Goal: Task Accomplishment & Management: Manage account settings

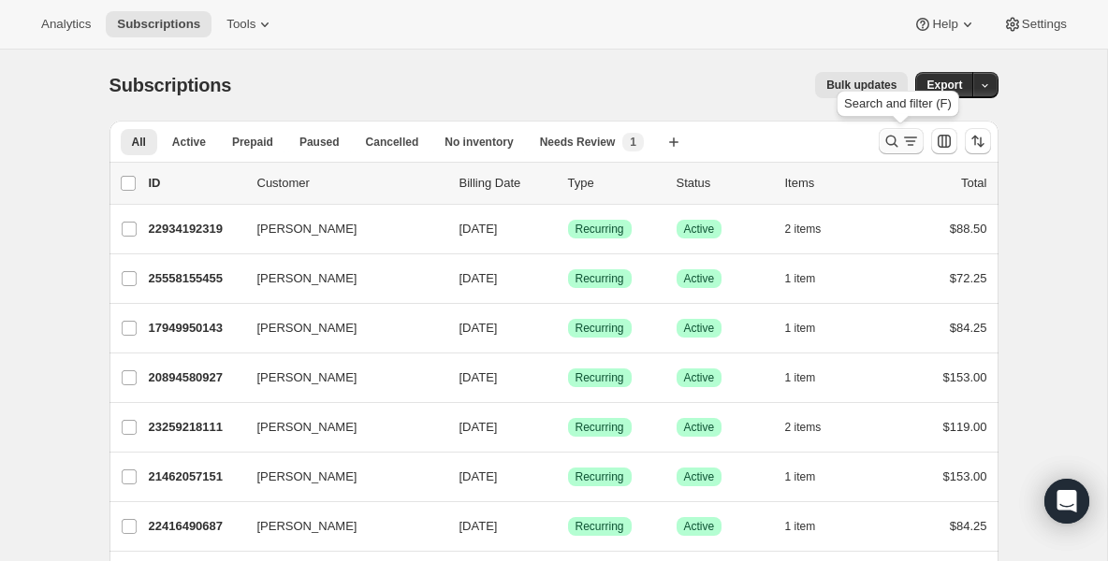
click at [893, 141] on icon "Search and filter results" at bounding box center [891, 142] width 12 height 12
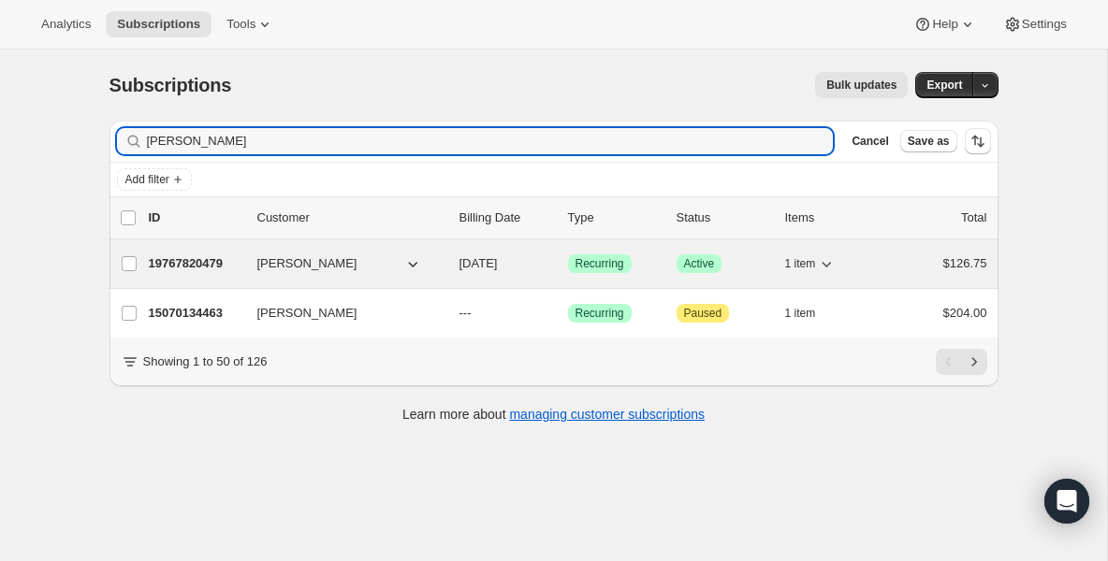
type input "[PERSON_NAME]"
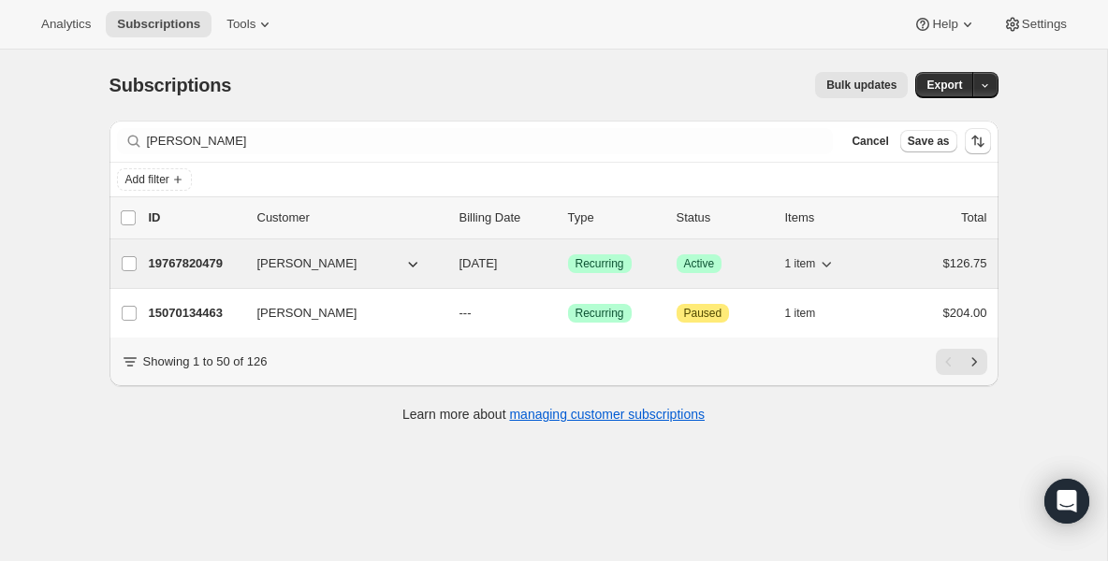
click at [194, 272] on p "19767820479" at bounding box center [196, 263] width 94 height 19
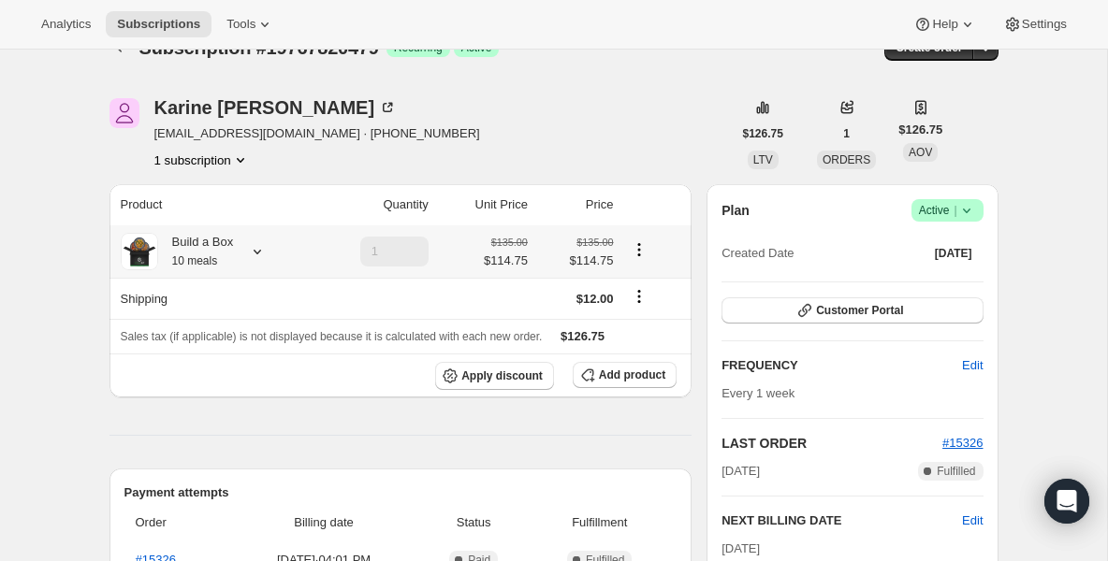
scroll to position [75, 0]
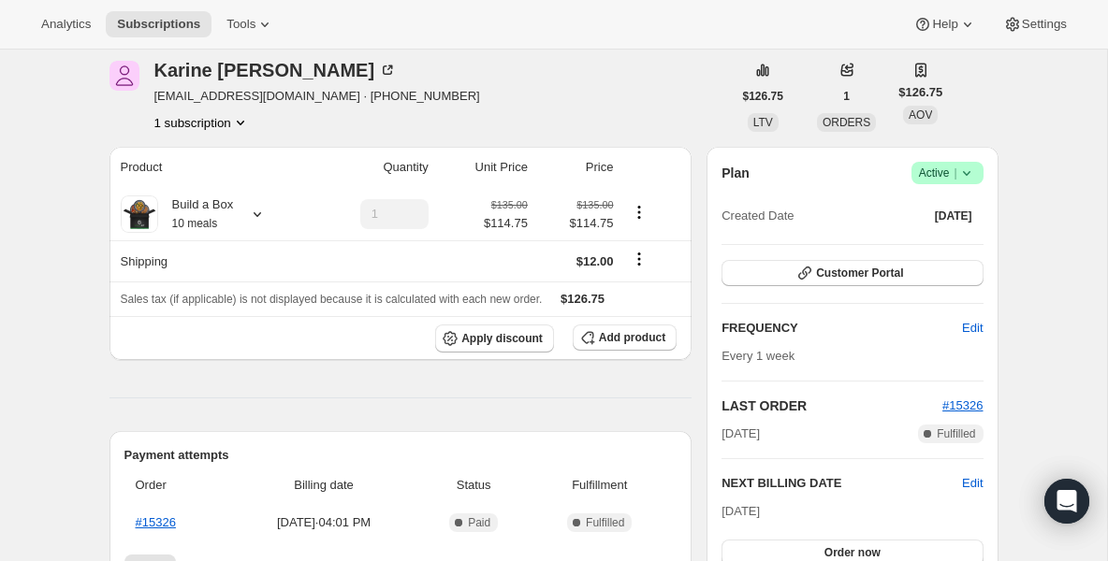
click at [973, 172] on icon at bounding box center [966, 173] width 19 height 19
click at [958, 206] on span "Pause subscription" at bounding box center [940, 210] width 103 height 14
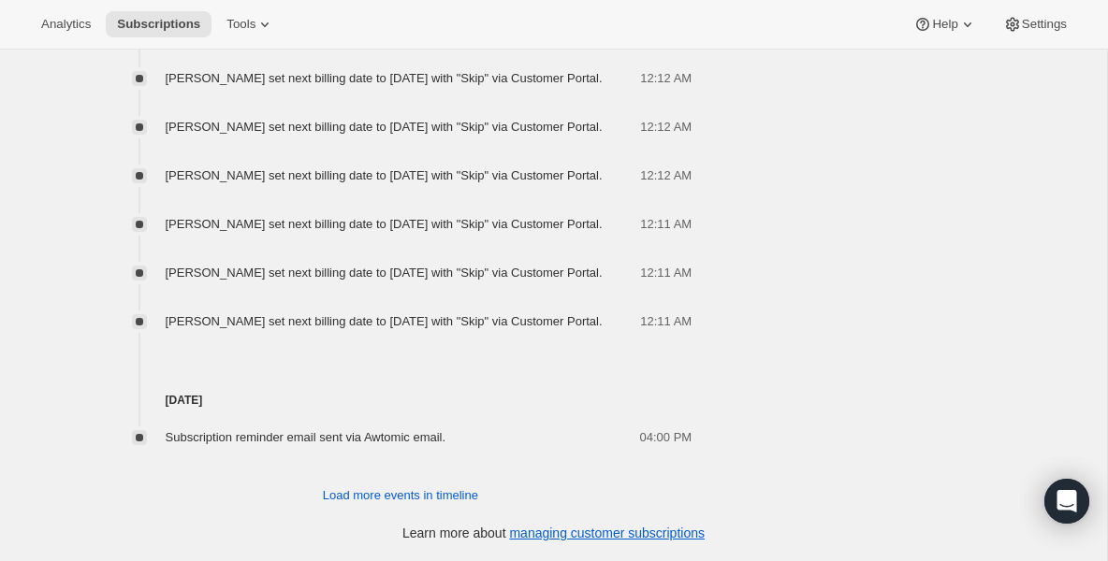
scroll to position [1946, 0]
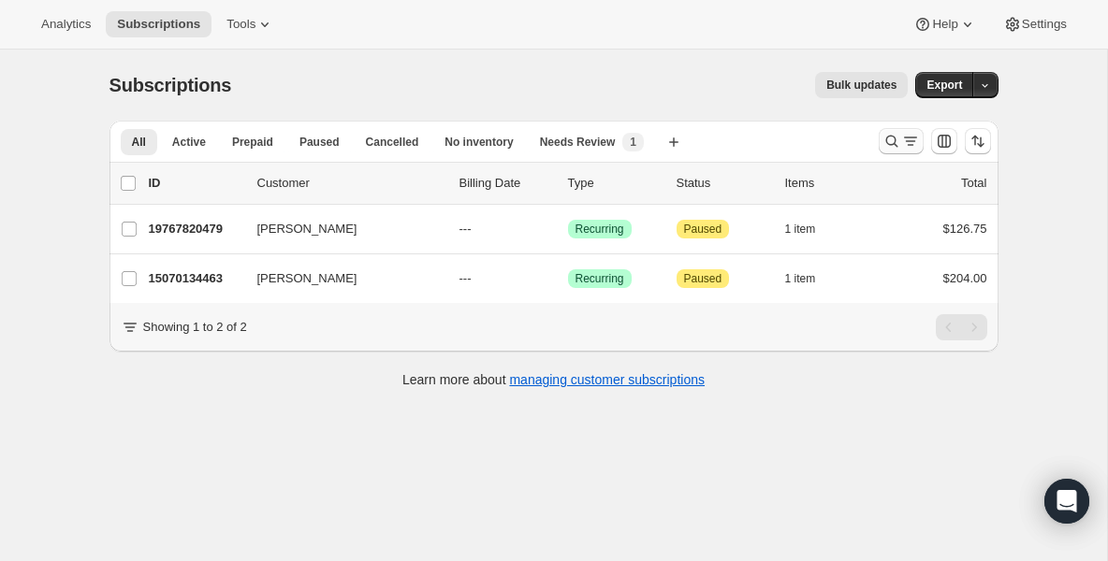
click at [887, 144] on icon "Search and filter results" at bounding box center [891, 141] width 19 height 19
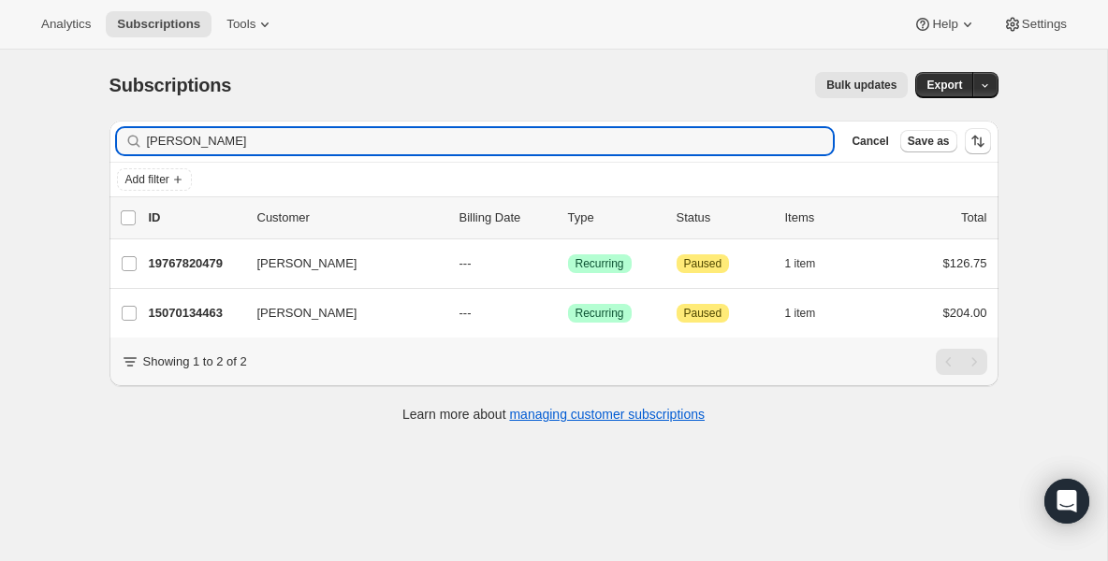
drag, startPoint x: 439, startPoint y: 145, endPoint x: 94, endPoint y: 132, distance: 345.5
click at [94, 132] on div "Filter subscribers karin Clear Cancel Save as Add filter 0 selected Update next…" at bounding box center [546, 274] width 904 height 337
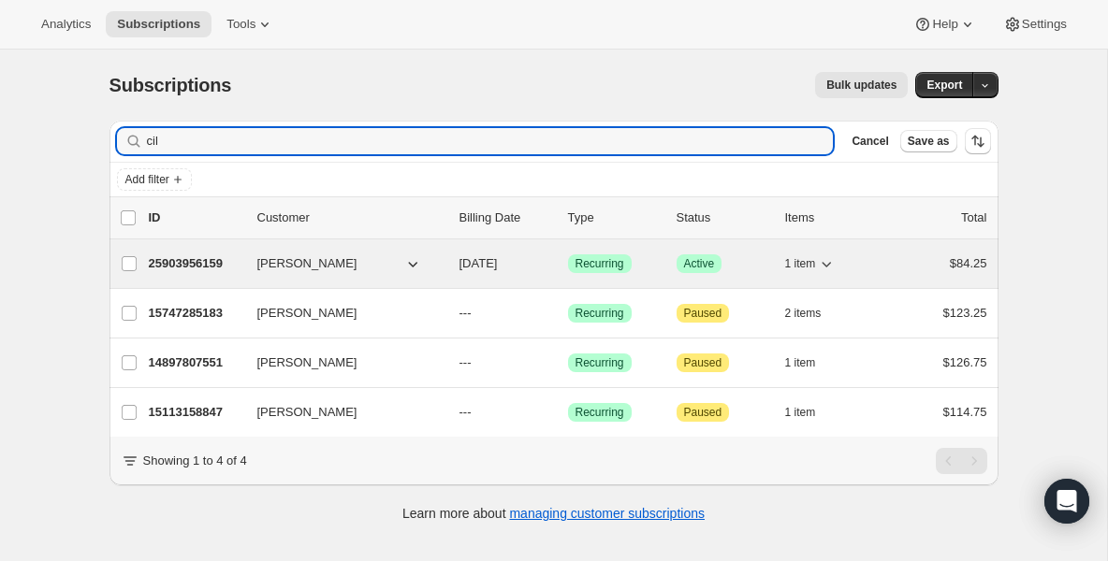
type input "cil"
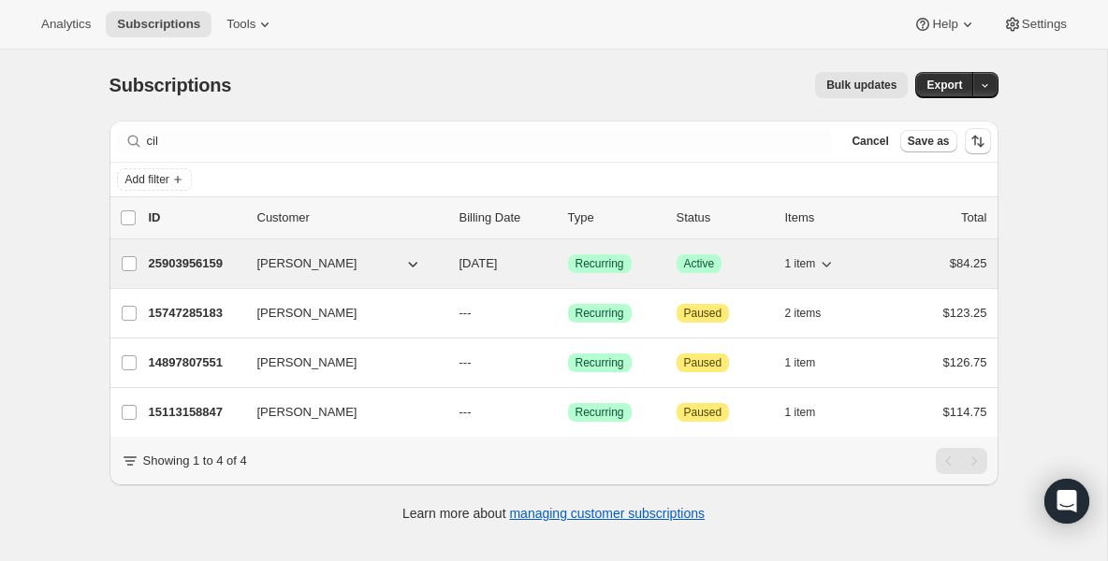
click at [204, 265] on p "25903956159" at bounding box center [196, 263] width 94 height 19
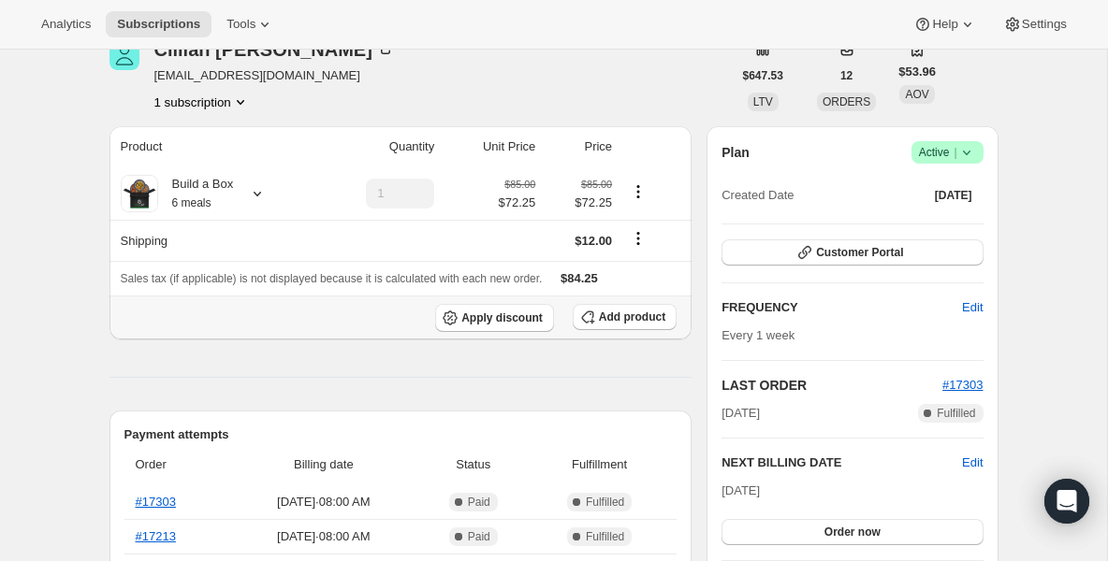
scroll to position [75, 0]
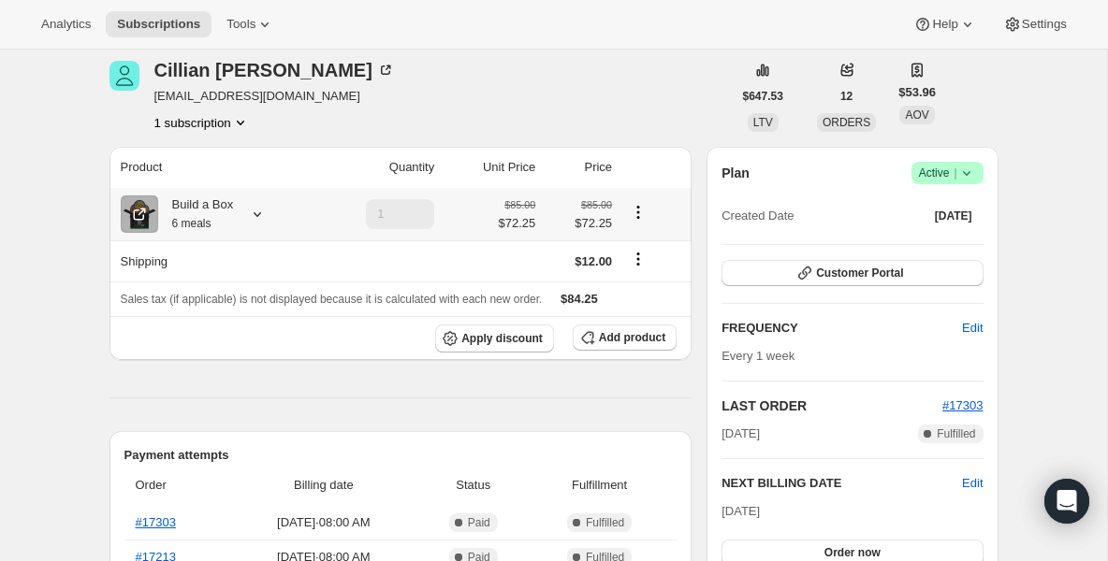
click at [211, 218] on small "6 meals" at bounding box center [191, 223] width 39 height 13
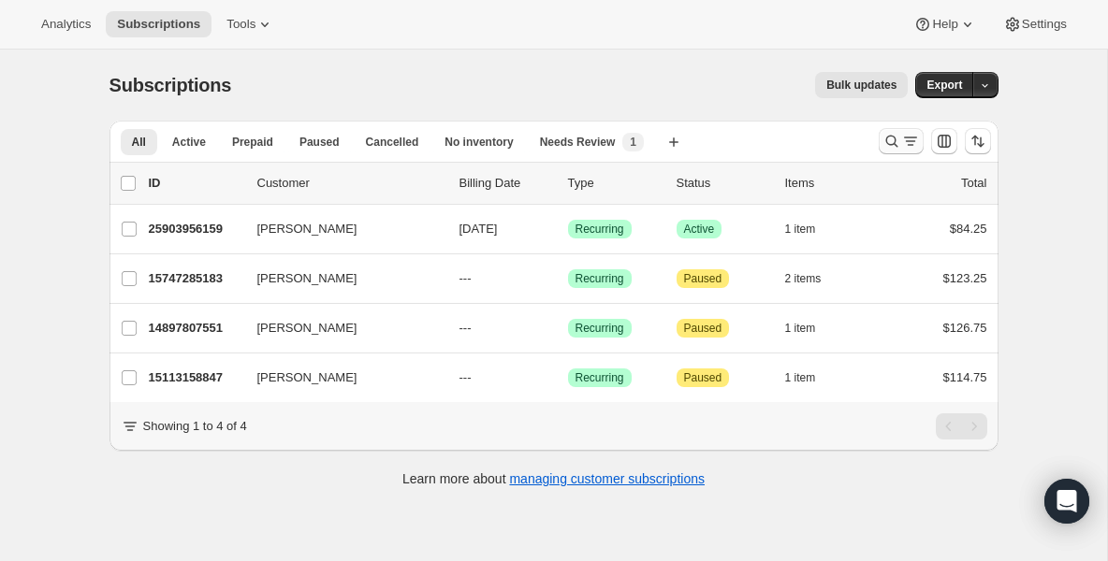
click at [887, 144] on icon "Search and filter results" at bounding box center [891, 141] width 19 height 19
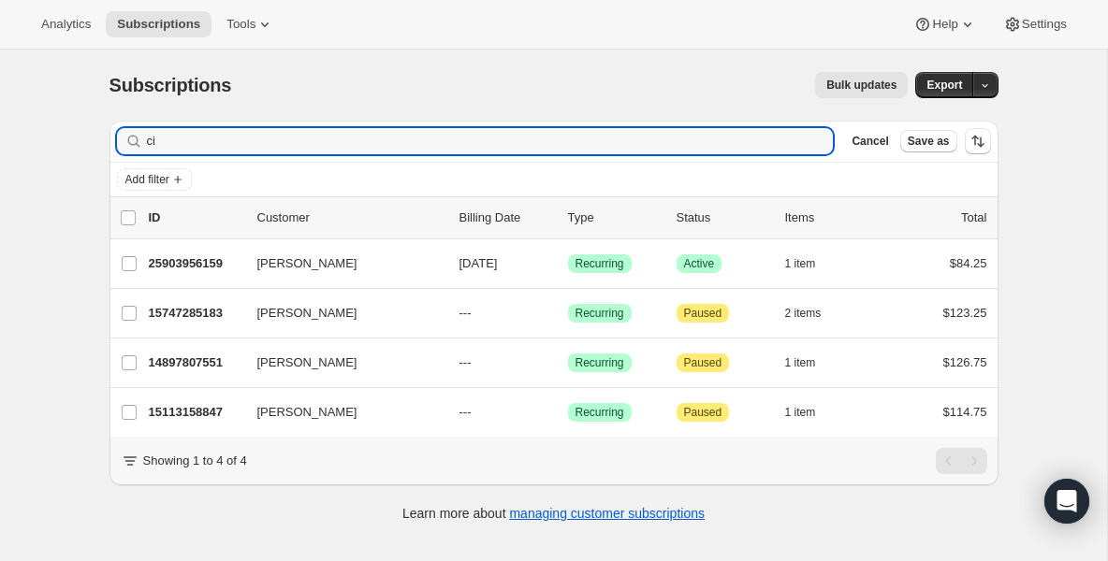
type input "c"
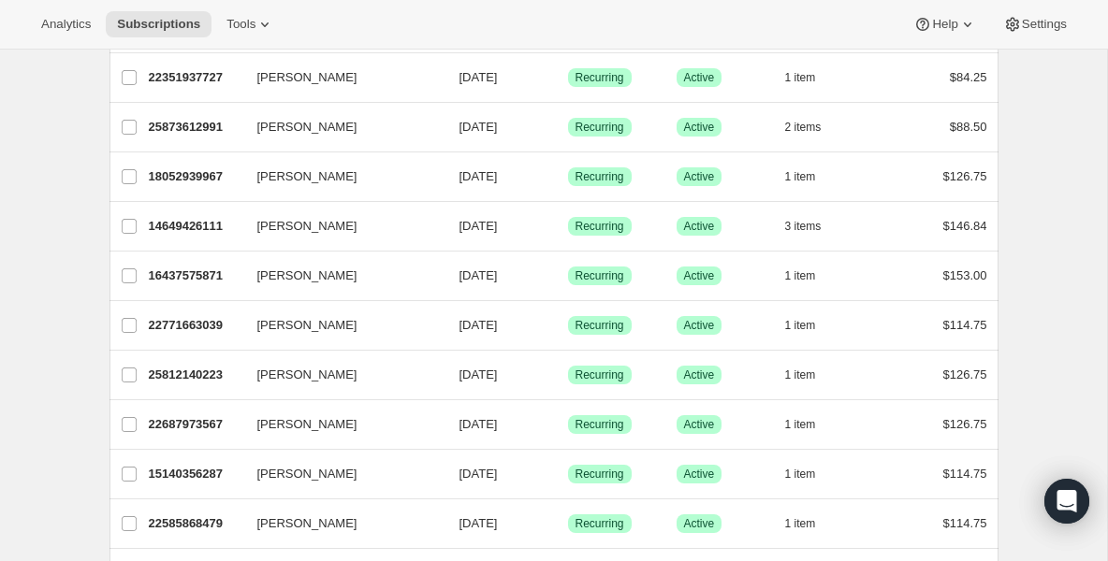
scroll to position [1272, 0]
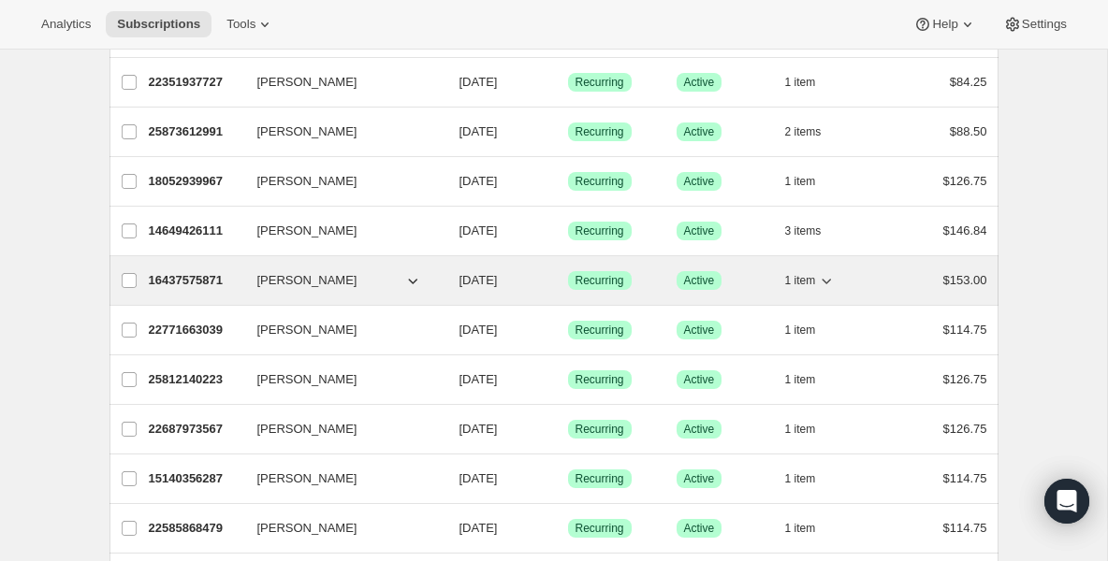
click at [200, 285] on p "16437575871" at bounding box center [196, 280] width 94 height 19
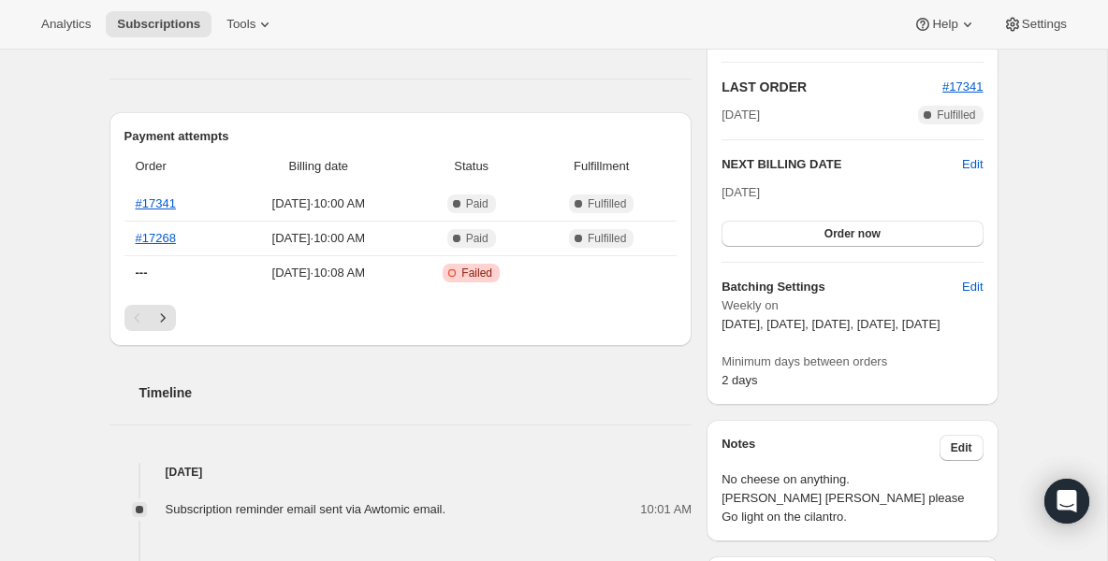
scroll to position [374, 0]
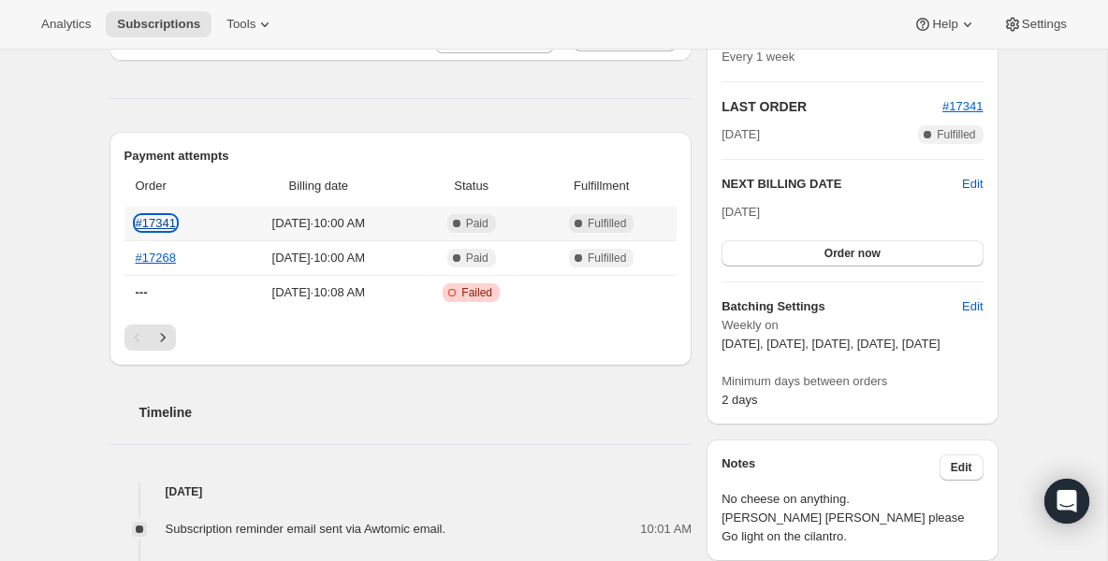
click at [147, 218] on link "#17341" at bounding box center [156, 223] width 40 height 14
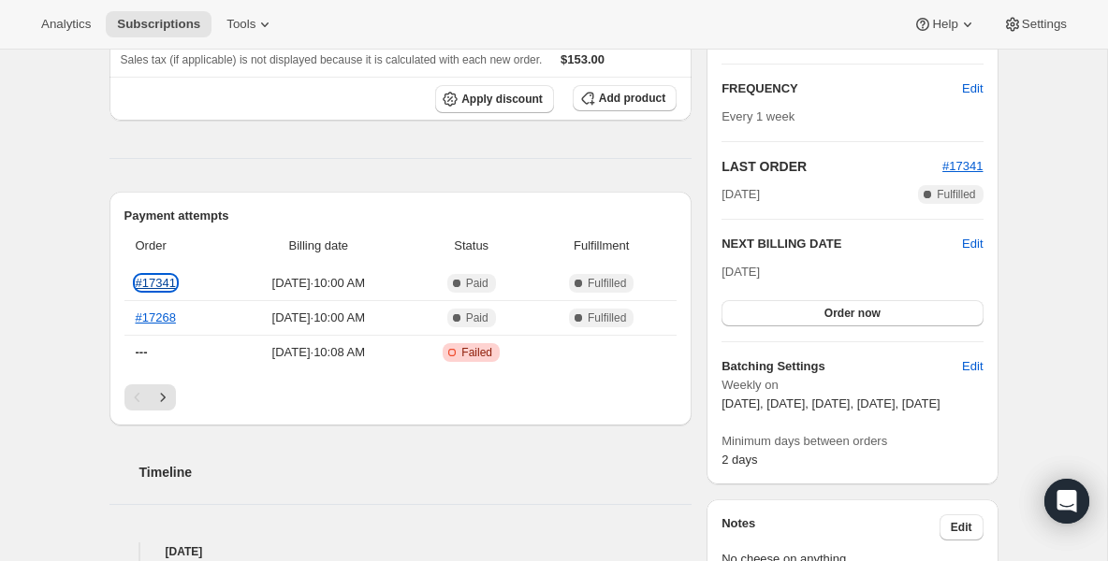
scroll to position [262, 0]
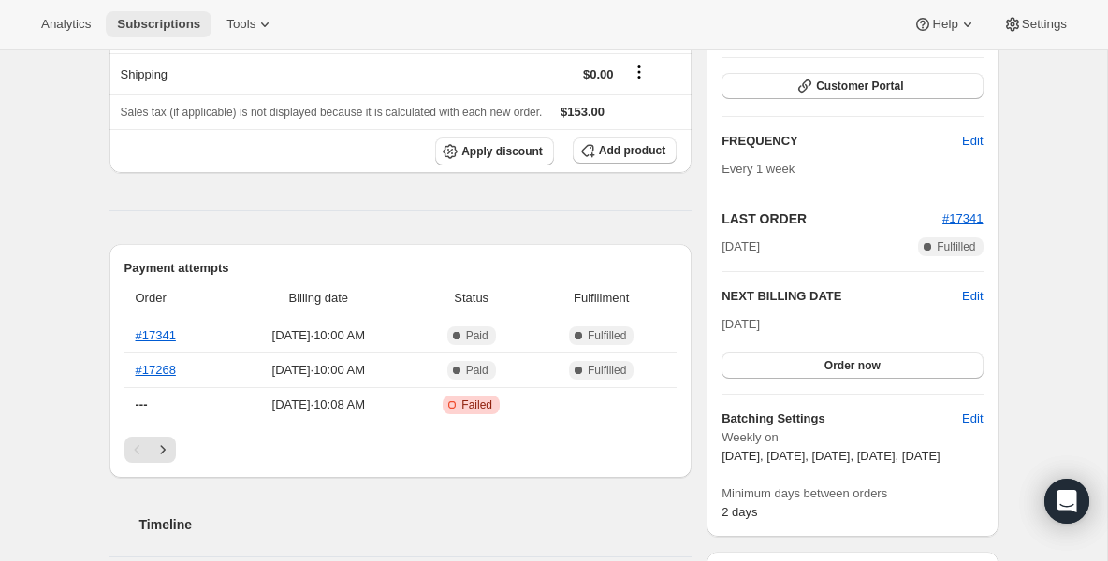
click at [128, 28] on span "Subscriptions" at bounding box center [158, 24] width 83 height 15
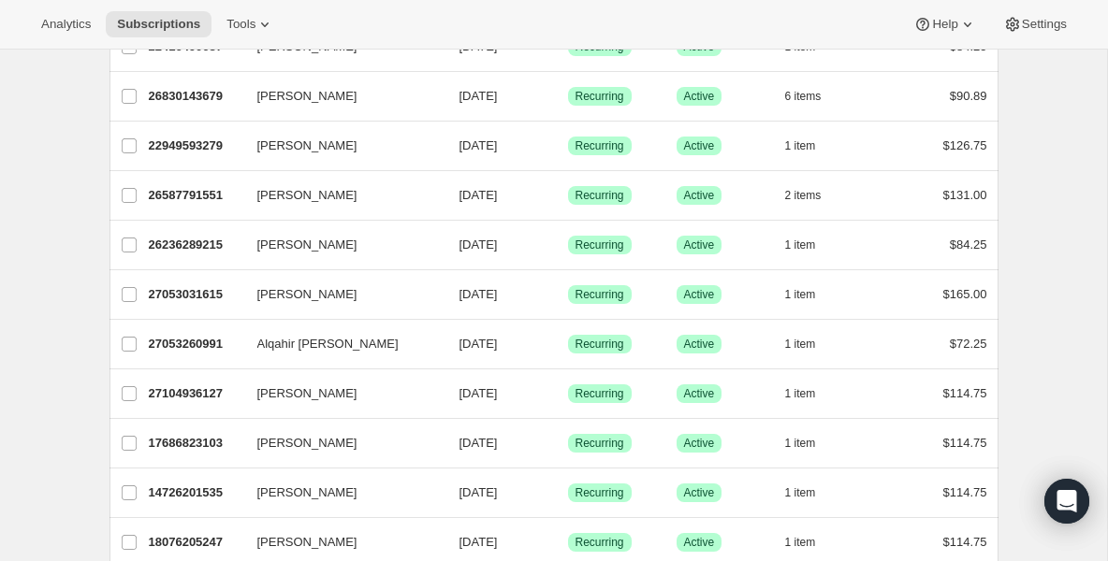
scroll to position [487, 0]
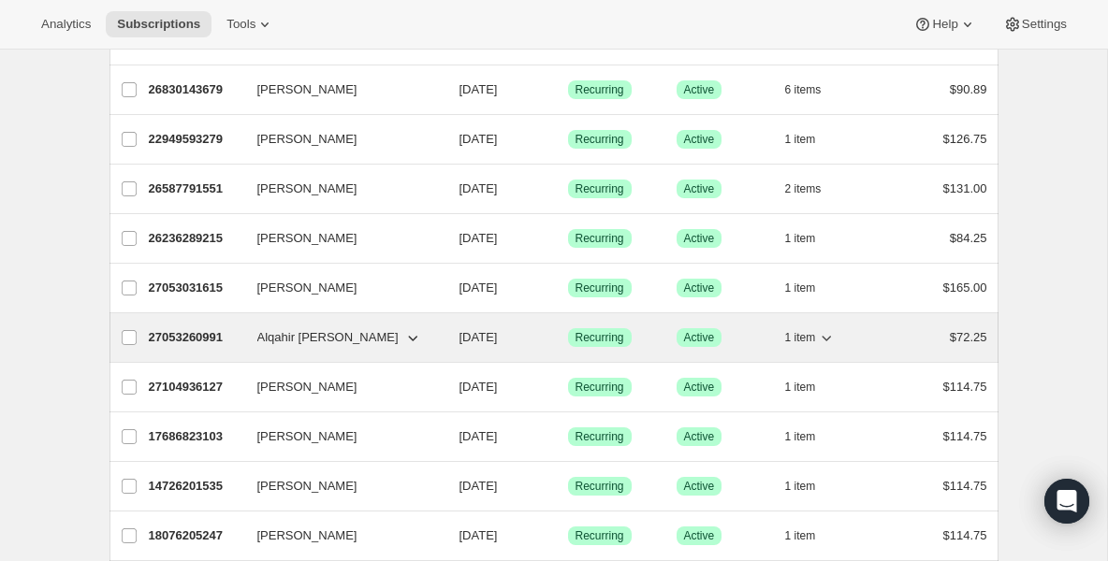
click at [208, 347] on div "27053260991 Alqahir Brydie 08/21/2025 Success Recurring Success Active 1 item $…" at bounding box center [568, 338] width 838 height 26
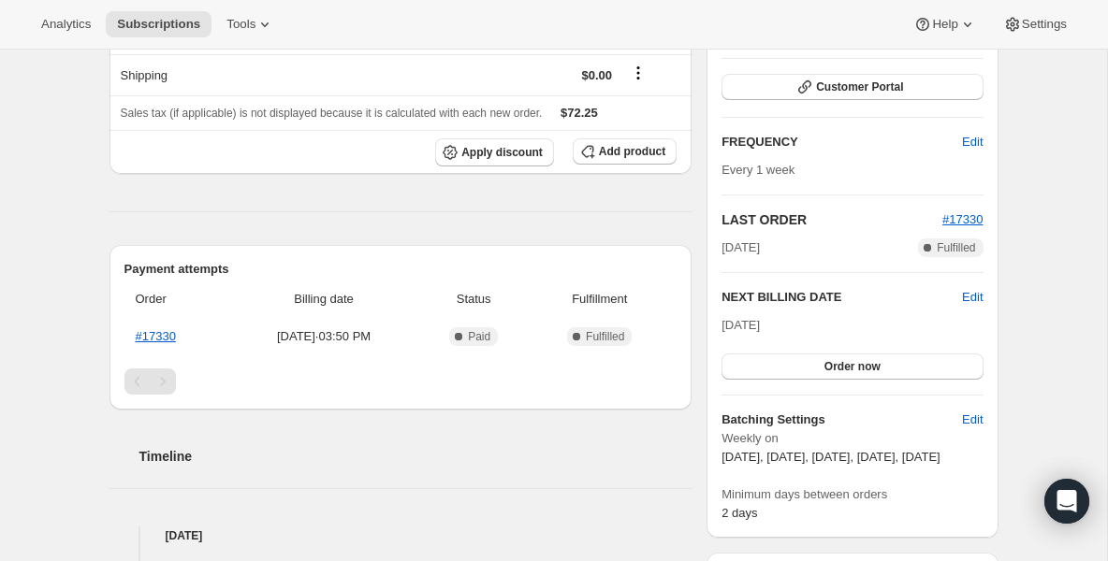
scroll to position [262, 0]
click at [968, 297] on span "Edit" at bounding box center [972, 296] width 21 height 19
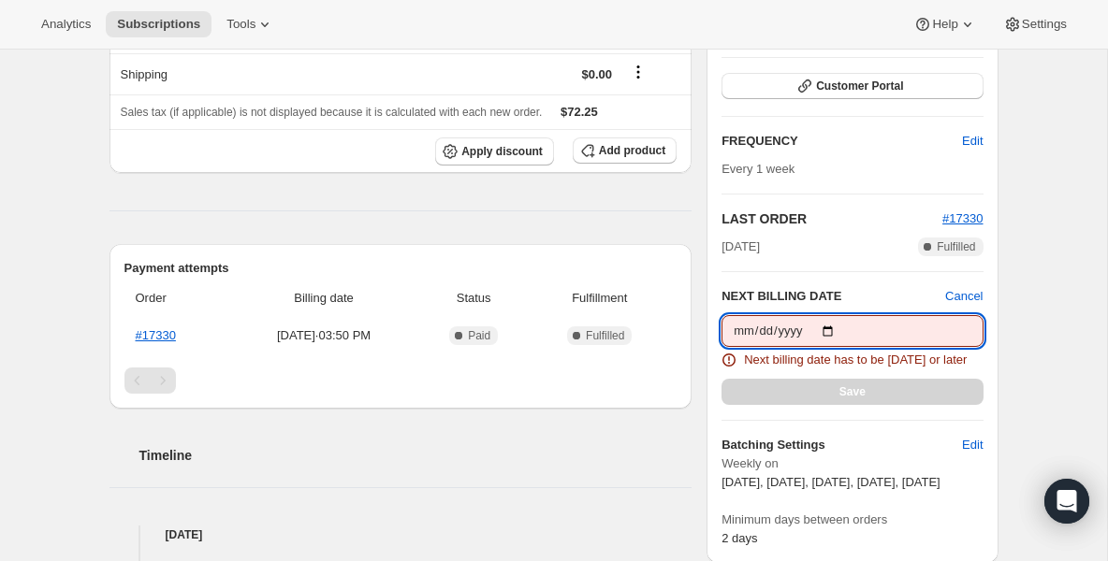
click at [827, 331] on input "2025-08-21" at bounding box center [851, 331] width 261 height 32
type input "2025-08-27"
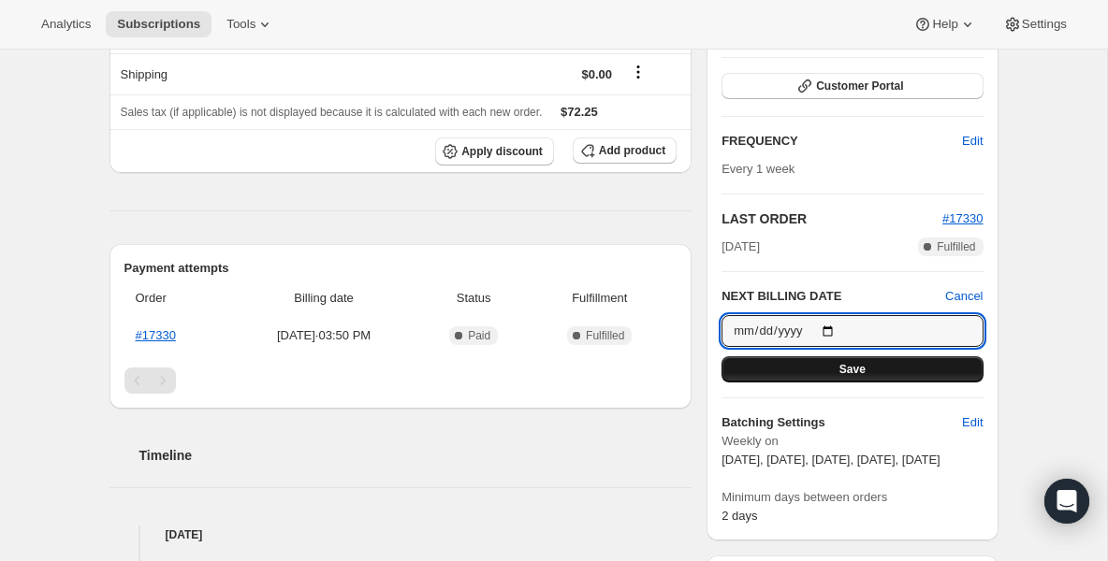
click at [825, 370] on button "Save" at bounding box center [851, 369] width 261 height 26
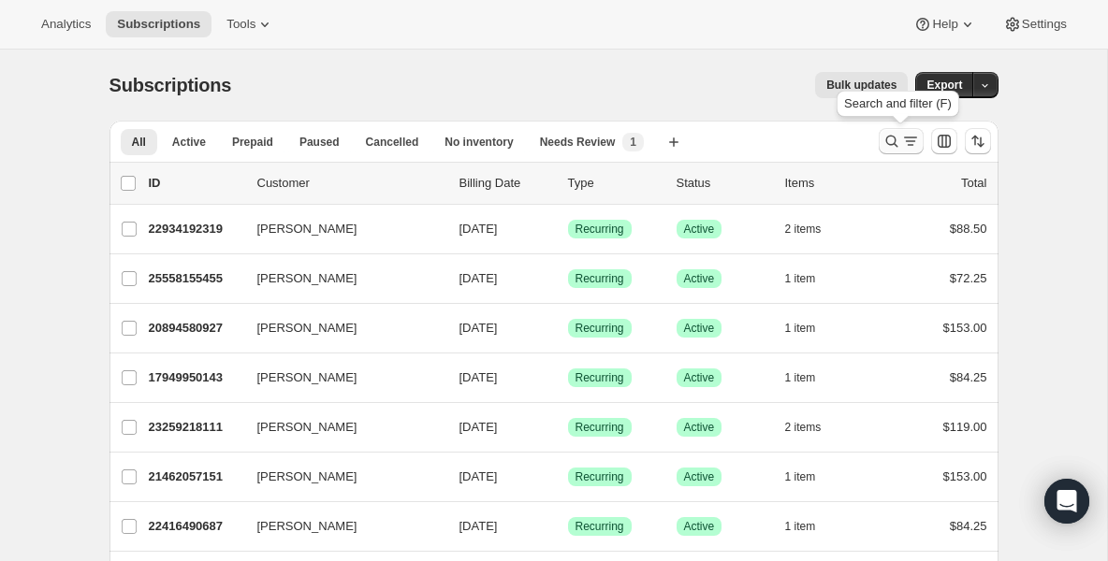
click at [893, 146] on icon "Search and filter results" at bounding box center [891, 141] width 19 height 19
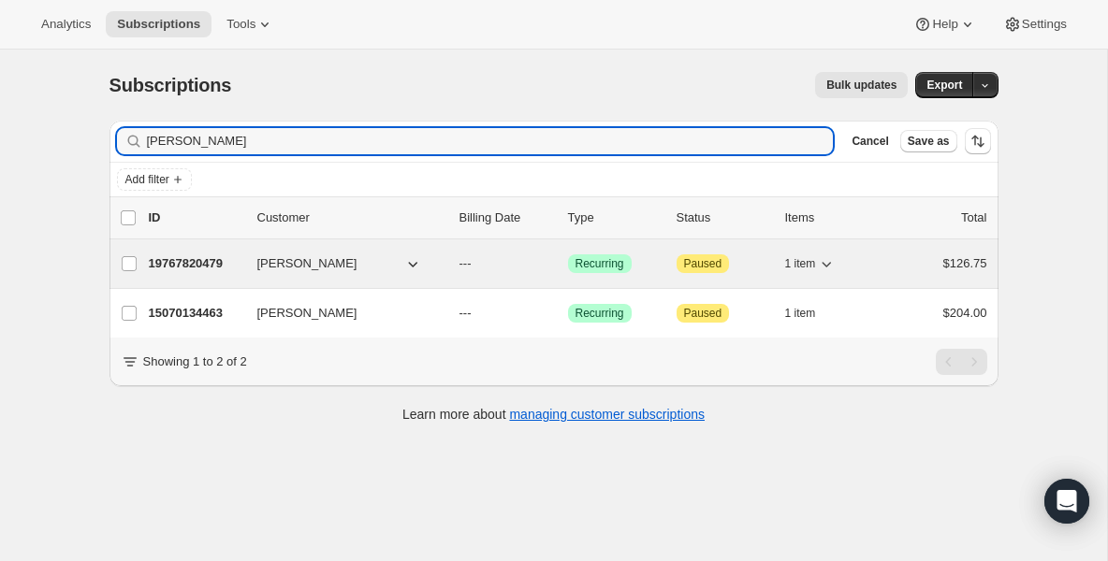
type input "[PERSON_NAME]"
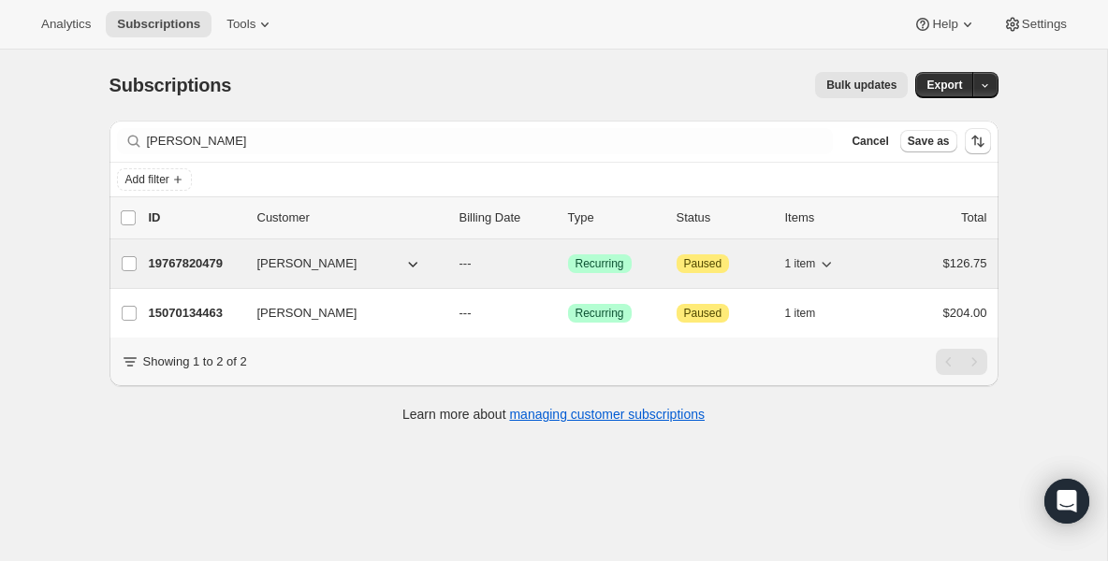
click at [188, 276] on div "19767820479 [PERSON_NAME] --- Success Recurring Attention Paused 1 item $126.75" at bounding box center [568, 264] width 838 height 26
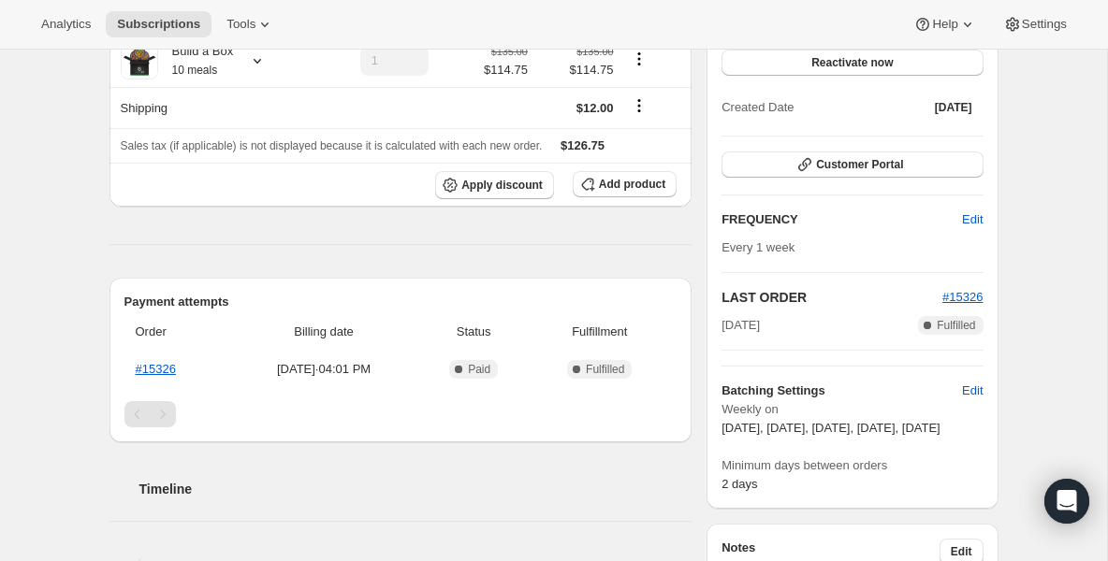
scroll to position [225, 0]
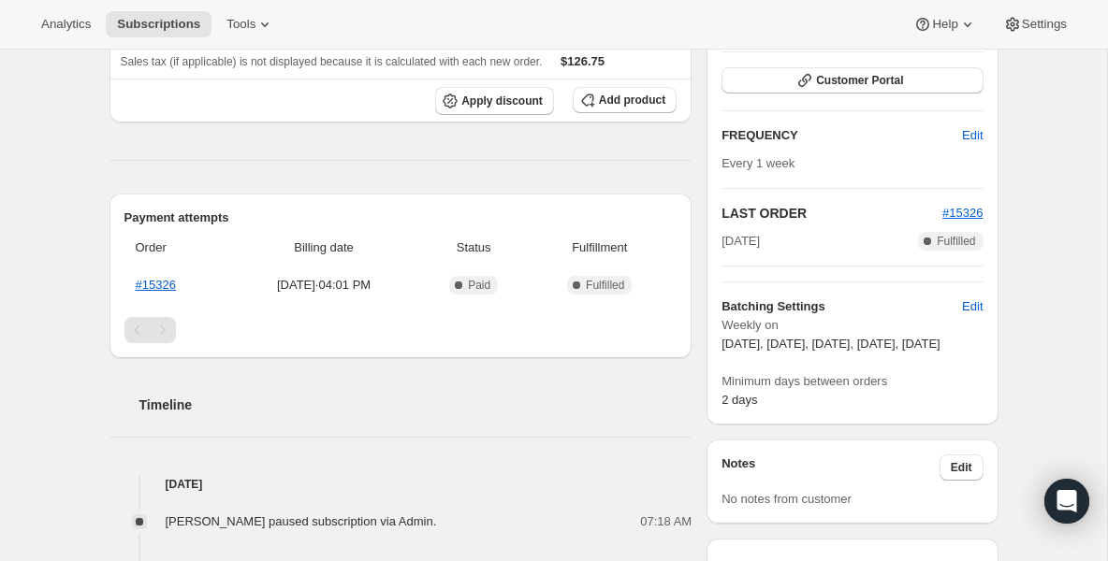
scroll to position [310, 0]
